Goal: Transaction & Acquisition: Purchase product/service

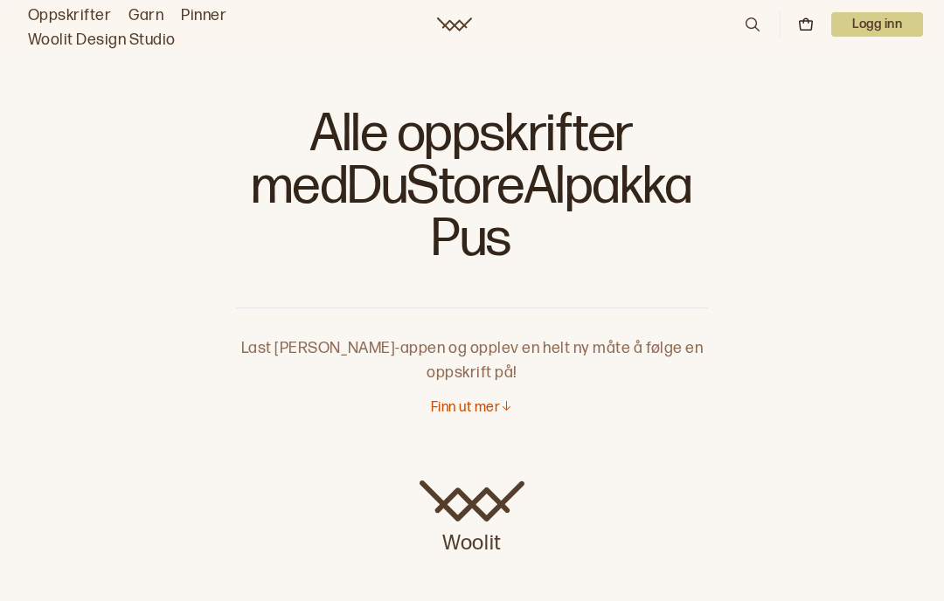
click at [142, 11] on link "Garn" at bounding box center [145, 15] width 35 height 24
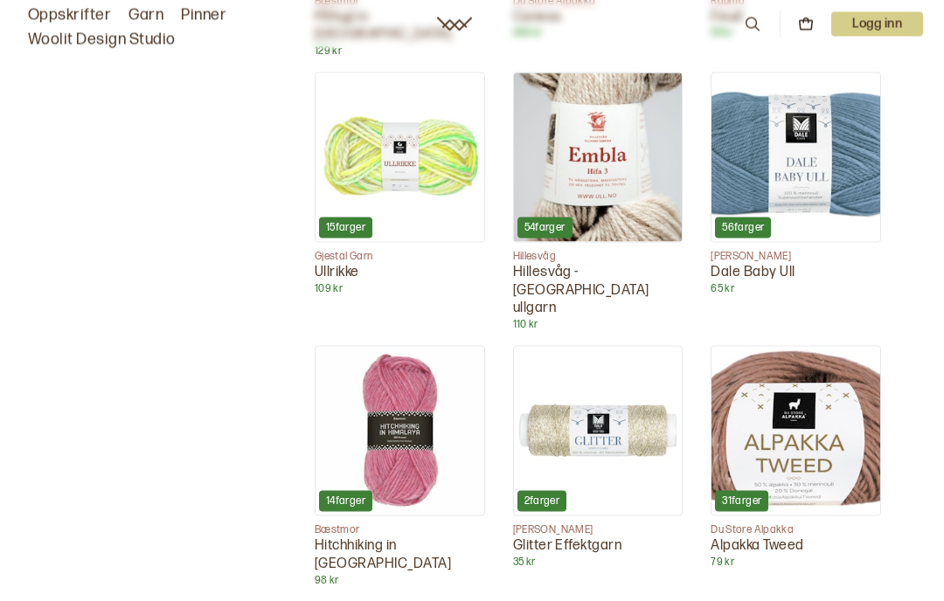
scroll to position [1554, 0]
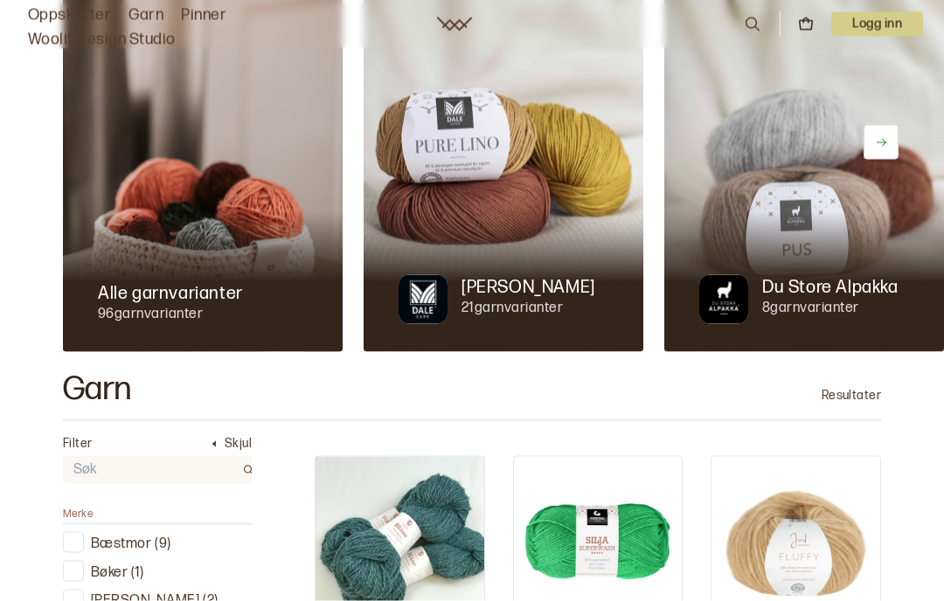
click at [811, 237] on div at bounding box center [804, 282] width 280 height 140
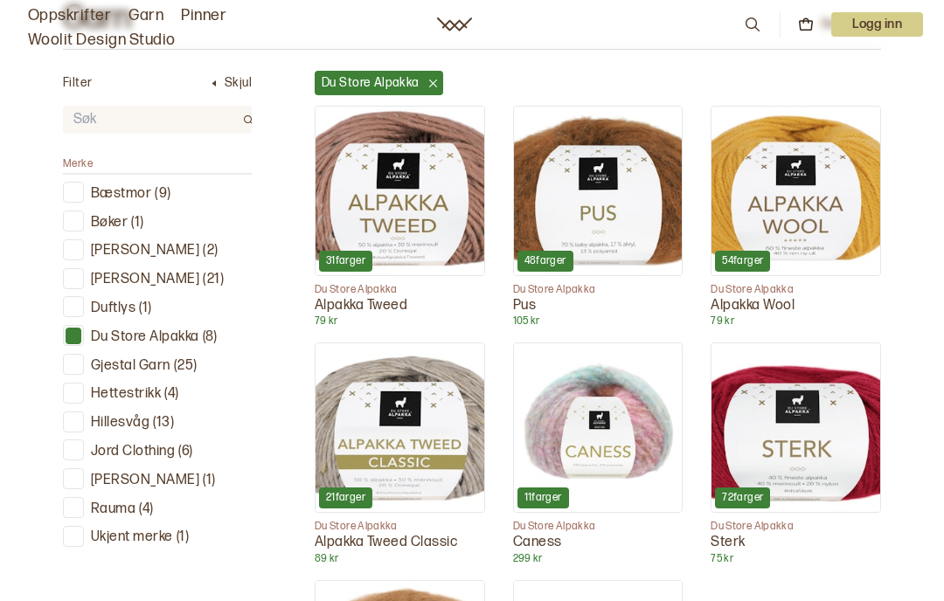
scroll to position [536, 0]
click at [605, 206] on img at bounding box center [598, 191] width 169 height 169
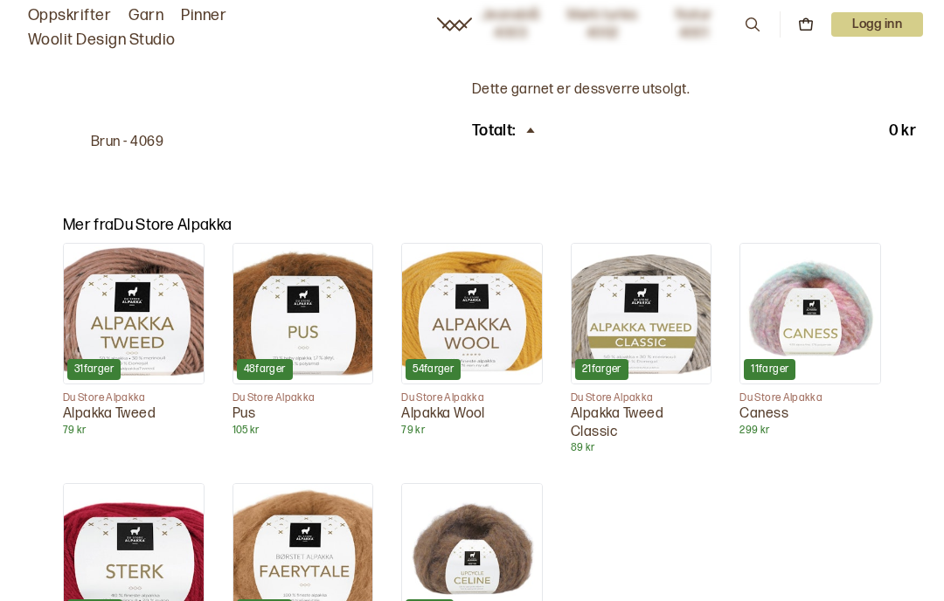
scroll to position [1786, 0]
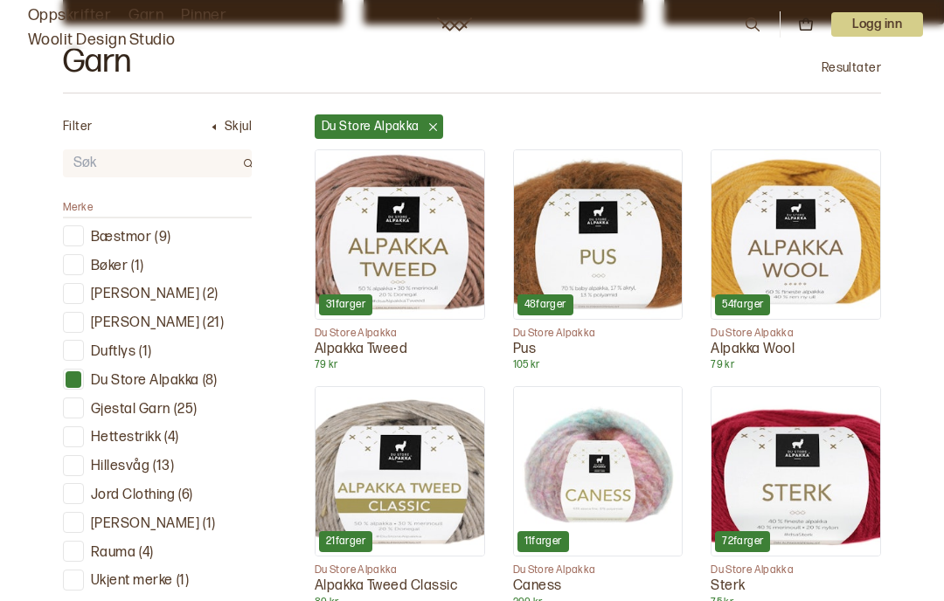
scroll to position [492, 0]
